Goal: Find specific page/section: Find specific page/section

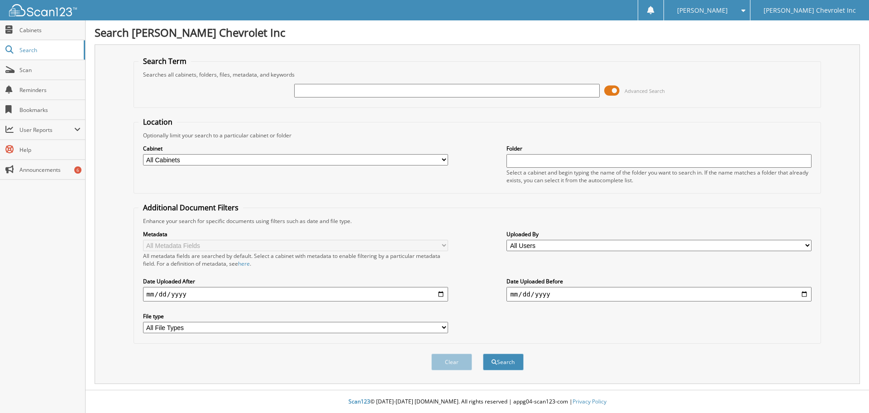
click at [319, 92] on input "text" at bounding box center [446, 91] width 305 height 14
type input "downs"
click at [616, 88] on span at bounding box center [612, 91] width 15 height 14
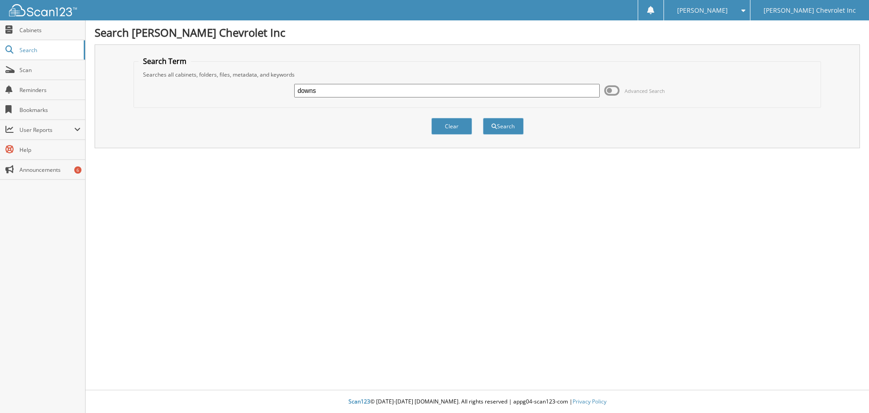
click at [609, 89] on span at bounding box center [612, 91] width 15 height 14
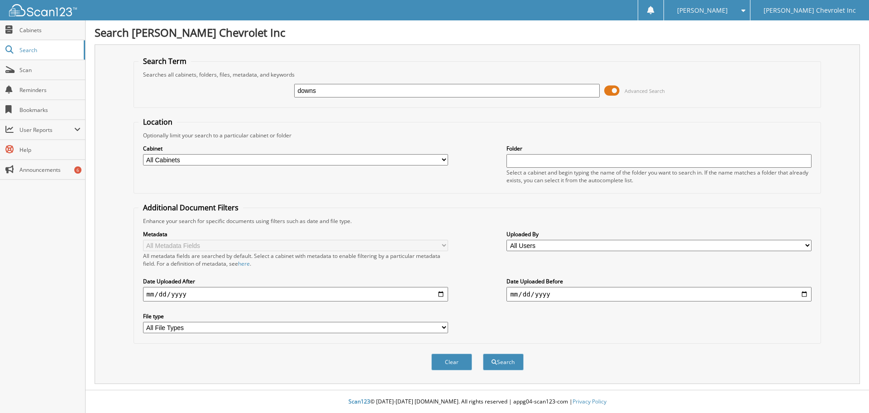
click at [442, 160] on select "All Cabinets ACCOUNTS PAYABLE AUDIT AUTOMATE SERVICE RO CAR DEALS CDK SERVICE R…" at bounding box center [295, 159] width 305 height 11
select select "19507"
click at [143, 154] on select "All Cabinets ACCOUNTS PAYABLE AUDIT AUTOMATE SERVICE RO CAR DEALS CDK SERVICE R…" at bounding box center [295, 159] width 305 height 11
click at [499, 356] on button "Search" at bounding box center [503, 361] width 41 height 17
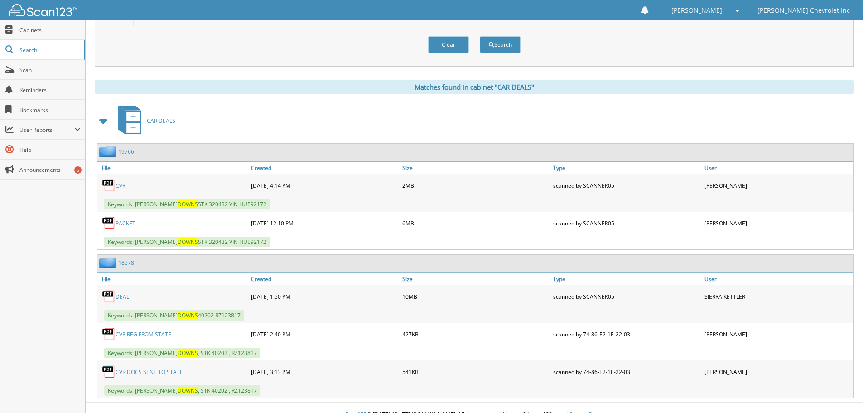
scroll to position [330, 0]
